Goal: Check status: Check status

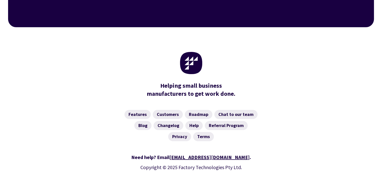
scroll to position [2017, 0]
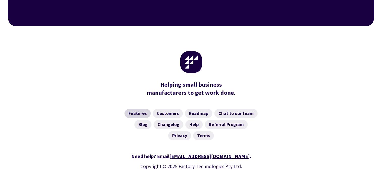
click at [137, 109] on link "Features" at bounding box center [138, 113] width 26 height 9
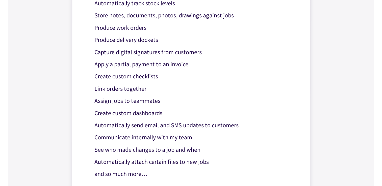
scroll to position [379, 0]
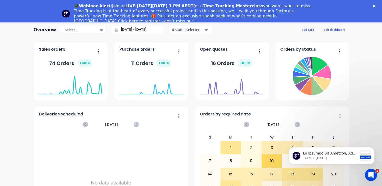
scroll to position [51, 0]
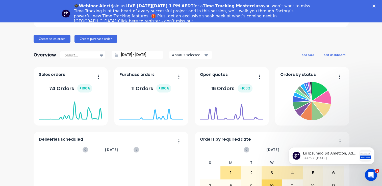
click at [97, 76] on button "button" at bounding box center [96, 77] width 11 height 8
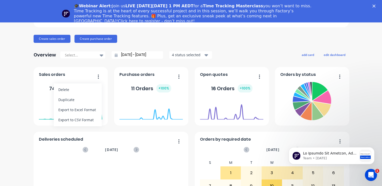
click at [0, 104] on div "Art & Soul Creations Pty Ltd Create sales order Create purchase order Overview …" at bounding box center [191, 124] width 382 height 264
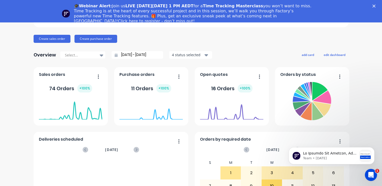
click at [259, 77] on button "button" at bounding box center [257, 77] width 11 height 8
click at [246, 46] on div "Art & Soul Creations Pty Ltd Create sales order Create purchase order Overview …" at bounding box center [191, 124] width 315 height 264
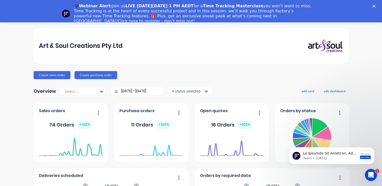
scroll to position [0, 0]
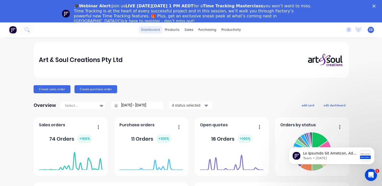
click at [151, 30] on link "dashboard" at bounding box center [151, 30] width 24 height 8
click at [95, 127] on button "button" at bounding box center [96, 128] width 11 height 8
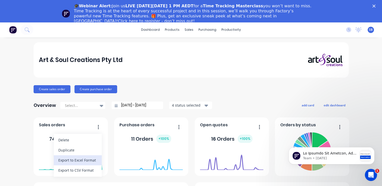
click at [77, 163] on div "Export to Excel Format" at bounding box center [77, 160] width 39 height 7
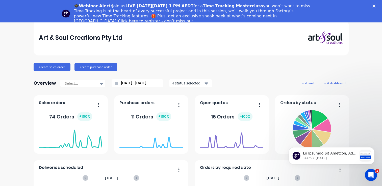
drag, startPoint x: 232, startPoint y: 84, endPoint x: 233, endPoint y: 62, distance: 22.5
click at [233, 62] on div "Art & Soul Creations Pty Ltd Create sales order Create purchase order Overview …" at bounding box center [191, 152] width 315 height 264
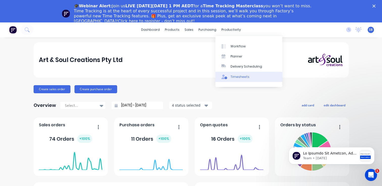
click at [241, 77] on div "Timesheets" at bounding box center [240, 77] width 19 height 5
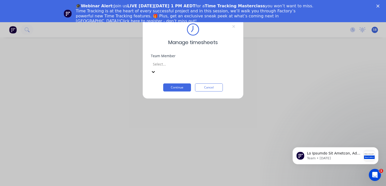
click at [155, 71] on icon at bounding box center [153, 72] width 3 height 2
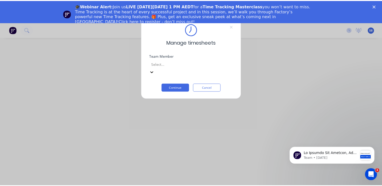
scroll to position [76, 0]
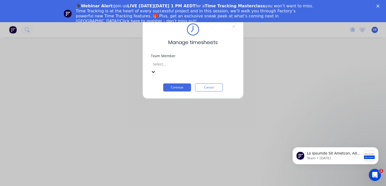
click at [176, 84] on button "Continue" at bounding box center [177, 88] width 28 height 8
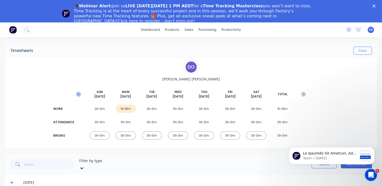
click at [79, 96] on icon "button" at bounding box center [78, 94] width 5 height 5
click at [199, 111] on div "20h 5m" at bounding box center [204, 109] width 20 height 8
click at [203, 109] on div "20h 5m" at bounding box center [204, 109] width 20 height 8
click at [202, 107] on div "20h 5m" at bounding box center [204, 109] width 20 height 8
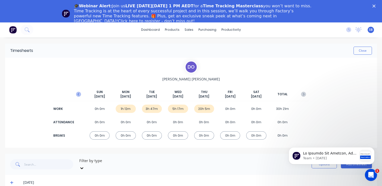
click at [78, 93] on icon "button" at bounding box center [78, 94] width 5 height 5
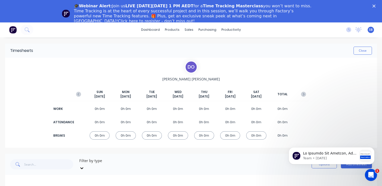
click at [78, 93] on icon "button" at bounding box center [78, 94] width 5 height 5
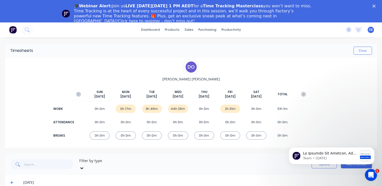
click at [178, 109] on div "44h 26m" at bounding box center [178, 109] width 20 height 8
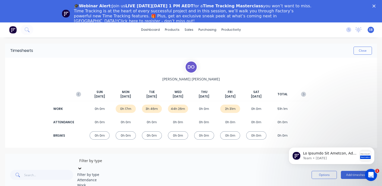
scroll to position [22, 0]
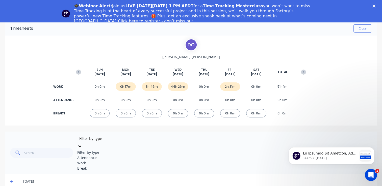
click at [113, 162] on div "4 results available. Use Up and Down to choose options, press Enter to select t…" at bounding box center [115, 153] width 76 height 36
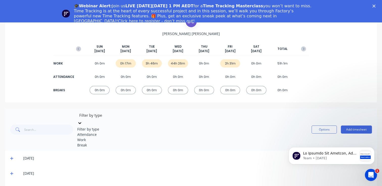
scroll to position [25, 0]
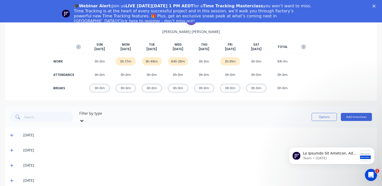
click at [170, 152] on div "[DATE]" at bounding box center [191, 150] width 372 height 15
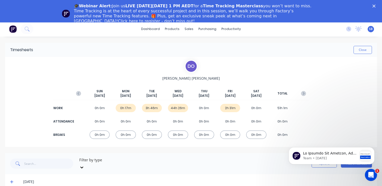
scroll to position [0, 0]
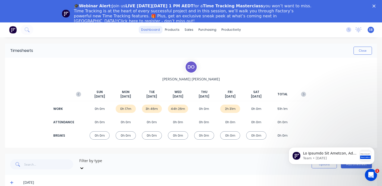
click at [153, 29] on link "dashboard" at bounding box center [151, 30] width 24 height 8
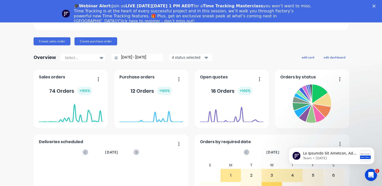
scroll to position [51, 0]
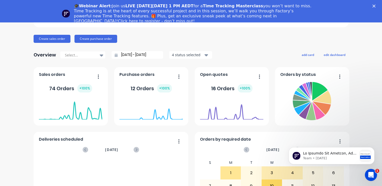
click at [98, 77] on icon "button" at bounding box center [98, 76] width 1 height 5
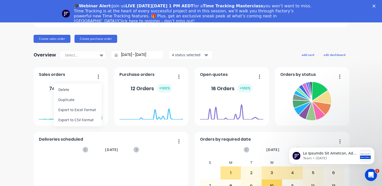
click at [2, 99] on div "Art & Soul Creations Pty Ltd Create sales order Create purchase order Overview …" at bounding box center [191, 124] width 382 height 264
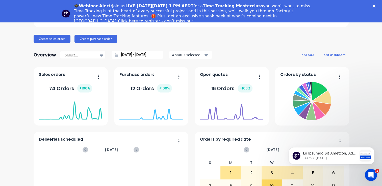
click at [237, 43] on div "Art & Soul Creations Pty Ltd Create sales order Create purchase order Overview …" at bounding box center [191, 124] width 315 height 264
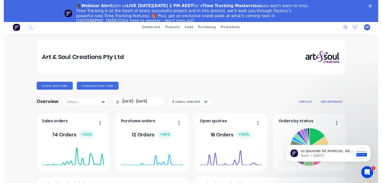
scroll to position [0, 0]
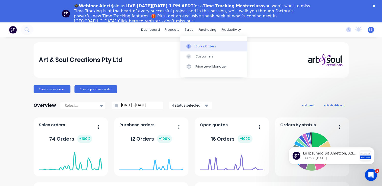
click at [197, 46] on div "Sales Orders" at bounding box center [206, 46] width 21 height 5
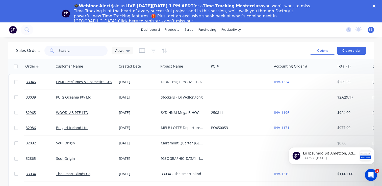
click at [64, 51] on input "text" at bounding box center [83, 51] width 49 height 10
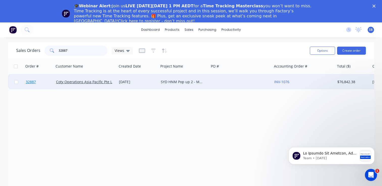
type input "32887"
click at [31, 81] on span "32887" at bounding box center [31, 82] width 10 height 5
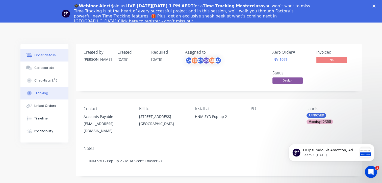
click at [40, 93] on div "Tracking" at bounding box center [41, 93] width 14 height 5
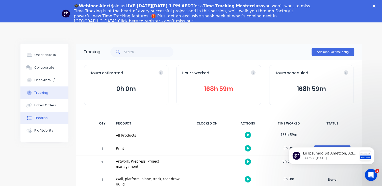
click at [45, 120] on div "Timeline" at bounding box center [40, 118] width 13 height 5
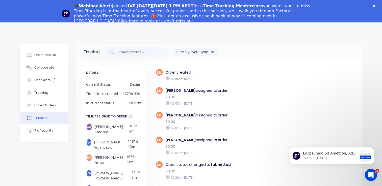
click at [167, 103] on icon at bounding box center [168, 103] width 4 height 4
click at [190, 90] on div "[PERSON_NAME] assigned to order" at bounding box center [228, 90] width 124 height 5
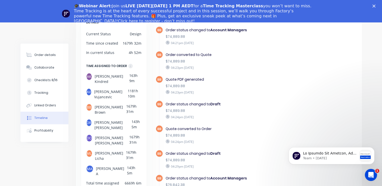
scroll to position [465, 0]
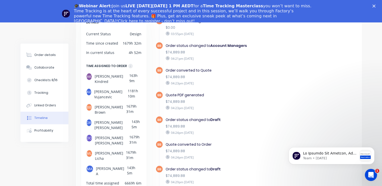
click at [89, 135] on div "DO" at bounding box center [89, 139] width 6 height 8
drag, startPoint x: 98, startPoint y: 126, endPoint x: 249, endPoint y: 116, distance: 150.9
click at [249, 118] on div "Order status changed to Draft" at bounding box center [228, 120] width 124 height 5
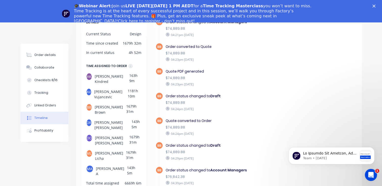
scroll to position [490, 0]
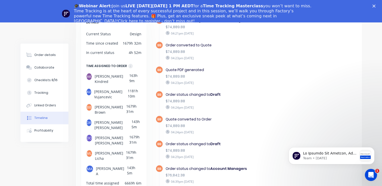
click at [139, 135] on div "1679h 31m" at bounding box center [135, 140] width 12 height 11
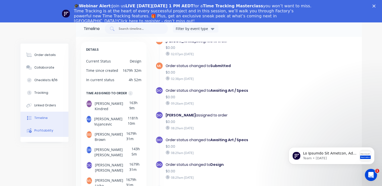
scroll to position [0, 0]
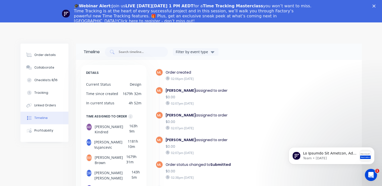
click at [46, 92] on div "Tracking" at bounding box center [41, 93] width 14 height 5
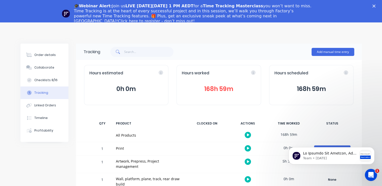
click at [218, 90] on button "168h 59m" at bounding box center [219, 89] width 74 height 10
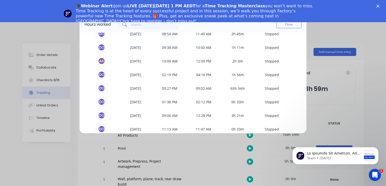
scroll to position [50, 0]
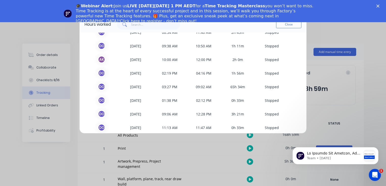
click at [235, 88] on span "65h 34m" at bounding box center [238, 87] width 34 height 8
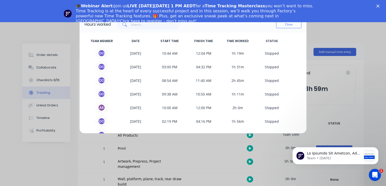
scroll to position [0, 0]
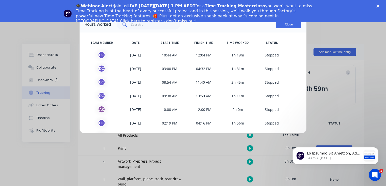
click at [289, 24] on button "Close" at bounding box center [288, 25] width 25 height 8
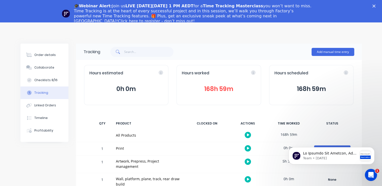
click at [226, 87] on button "168h 59m" at bounding box center [219, 89] width 74 height 10
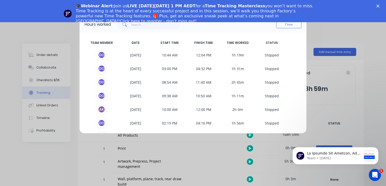
click at [291, 24] on button "Close" at bounding box center [288, 25] width 25 height 8
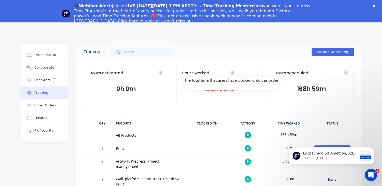
click at [254, 73] on div "Hours worked" at bounding box center [219, 74] width 74 height 6
click at [220, 89] on button "168h 59m" at bounding box center [219, 89] width 74 height 10
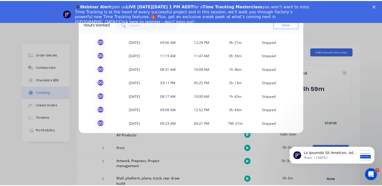
scroll to position [124, 0]
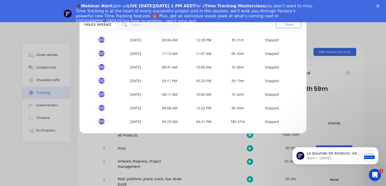
click at [289, 26] on button "Close" at bounding box center [288, 25] width 25 height 8
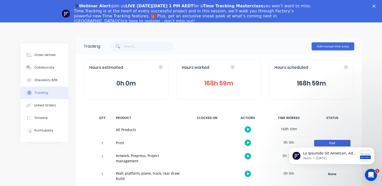
scroll to position [0, 0]
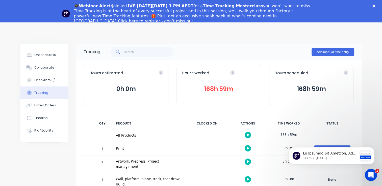
click at [42, 93] on div "Tracking" at bounding box center [41, 93] width 14 height 5
click at [285, 171] on body "Team • [DATE]" at bounding box center [331, 154] width 97 height 31
